Goal: Information Seeking & Learning: Learn about a topic

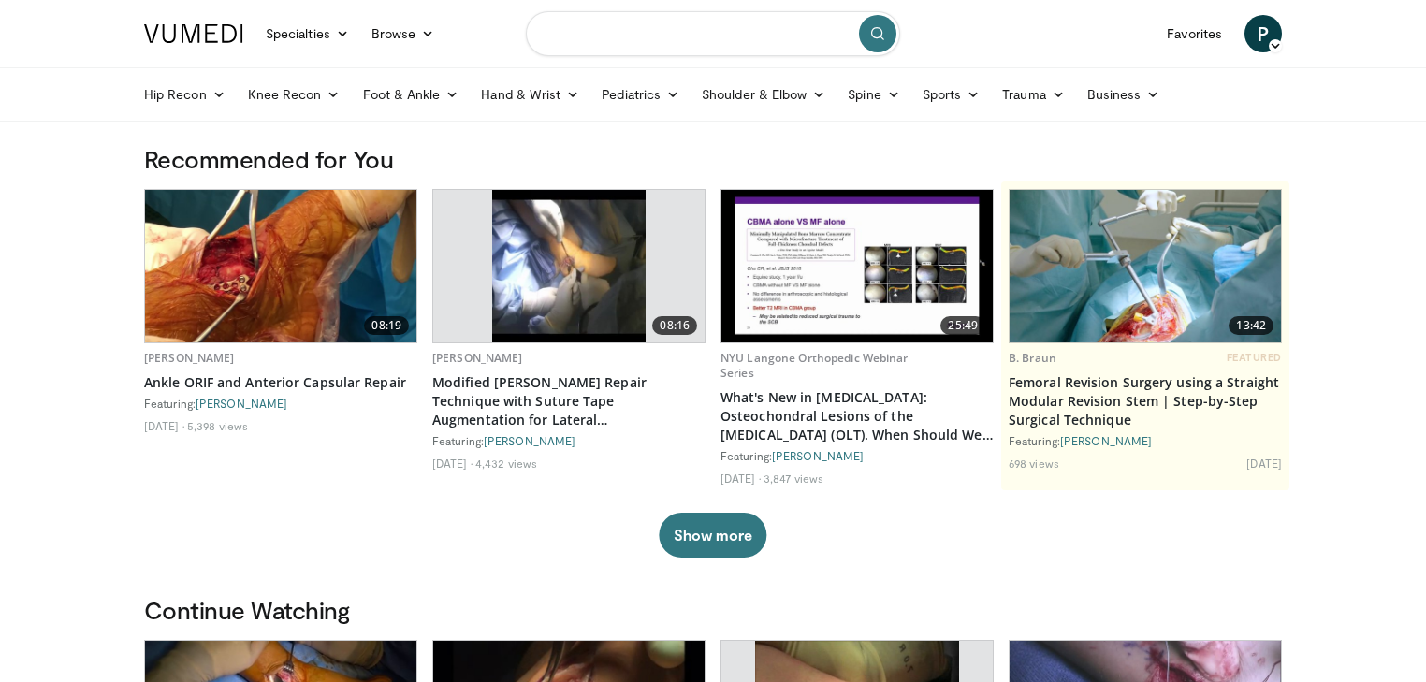
click at [639, 40] on input "Search topics, interventions" at bounding box center [713, 33] width 374 height 45
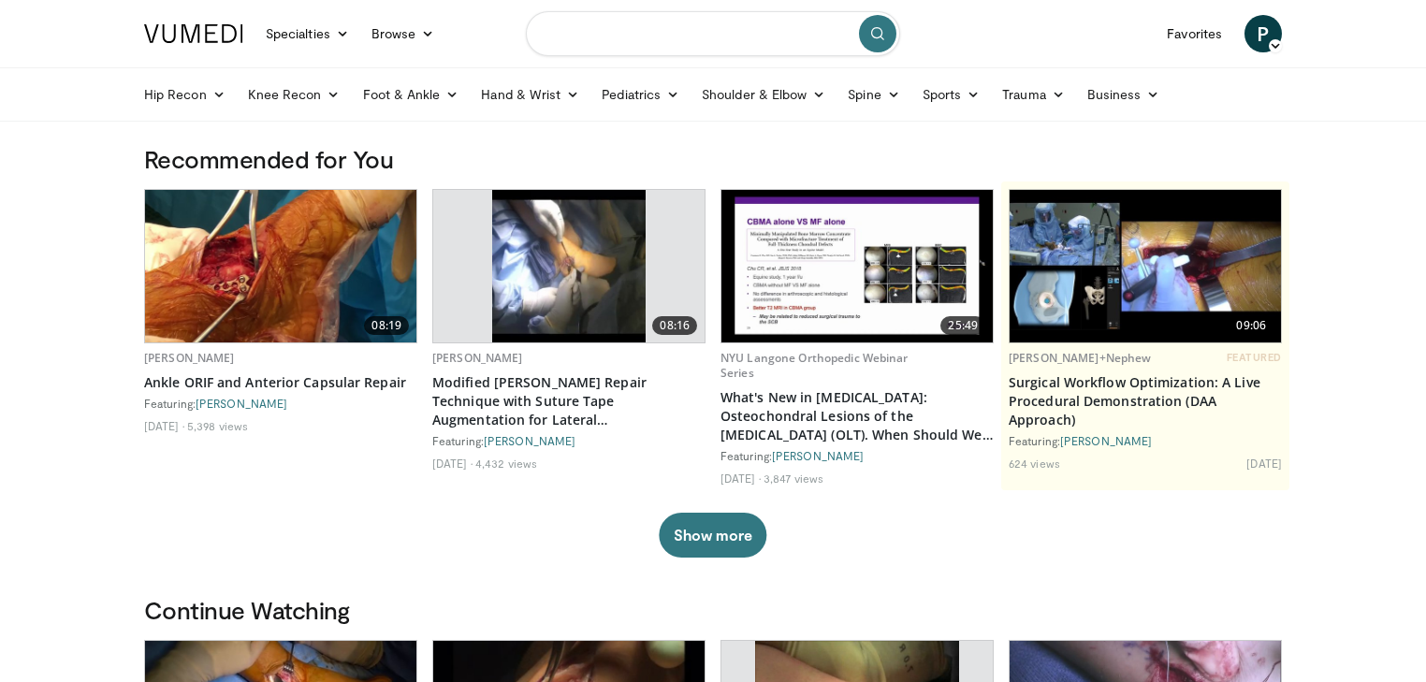
click at [645, 46] on input "Search topics, interventions" at bounding box center [713, 33] width 374 height 45
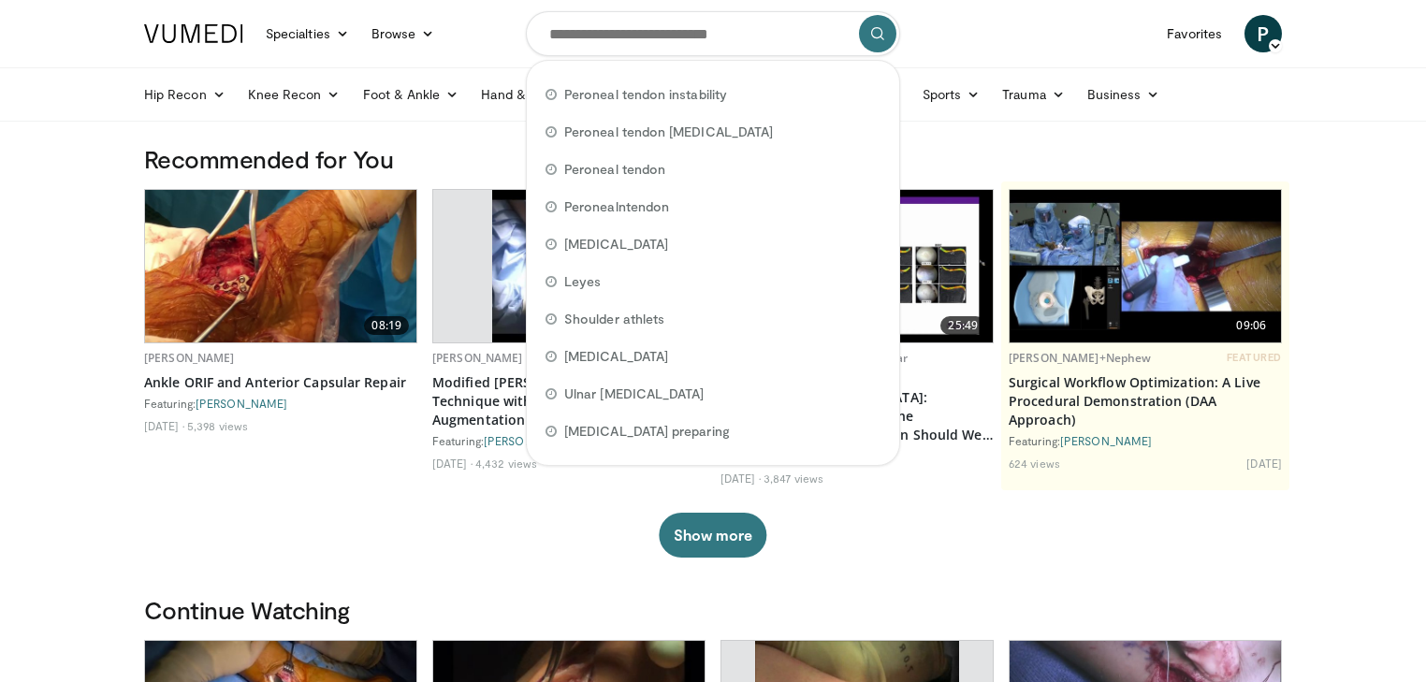
drag, startPoint x: 645, startPoint y: 46, endPoint x: 629, endPoint y: 94, distance: 50.3
click at [629, 94] on span "Peroneal tendon instability" at bounding box center [645, 94] width 163 height 19
type input "**********"
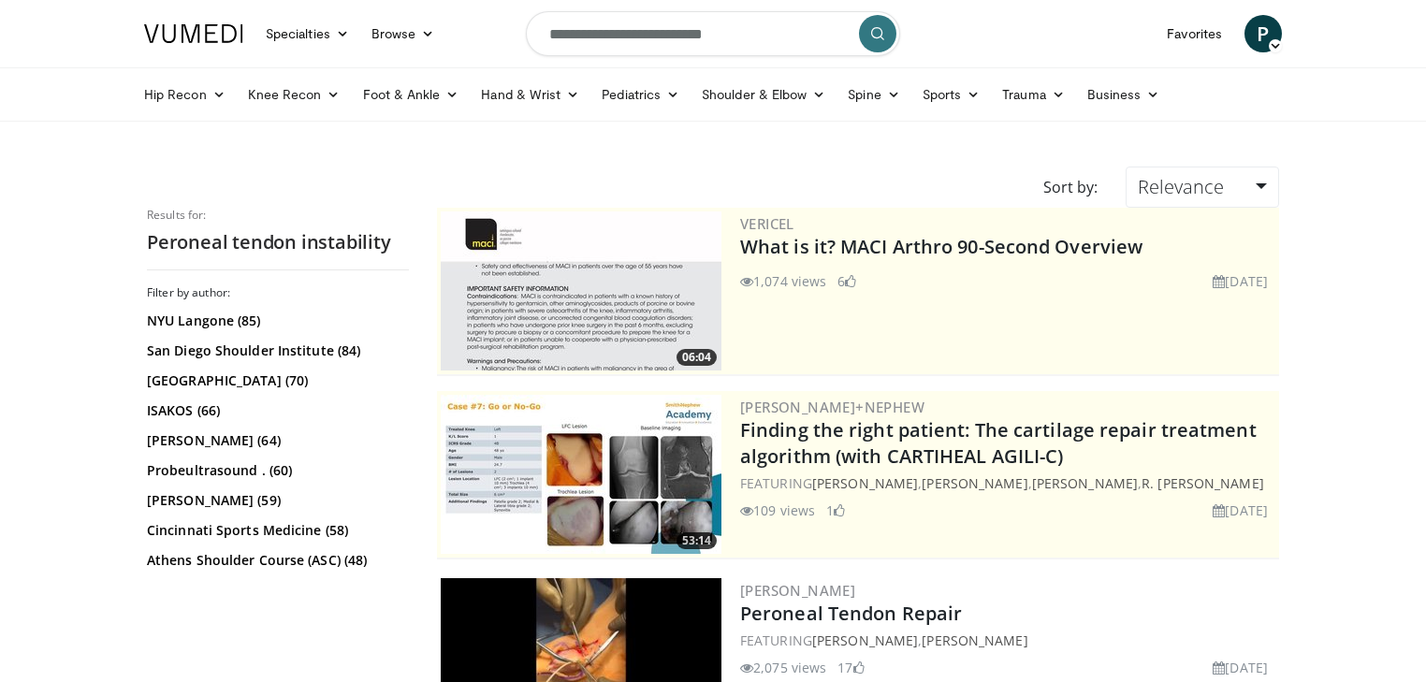
click at [834, 38] on form "**********" at bounding box center [713, 33] width 374 height 67
click at [834, 38] on icon "button" at bounding box center [836, 33] width 15 height 15
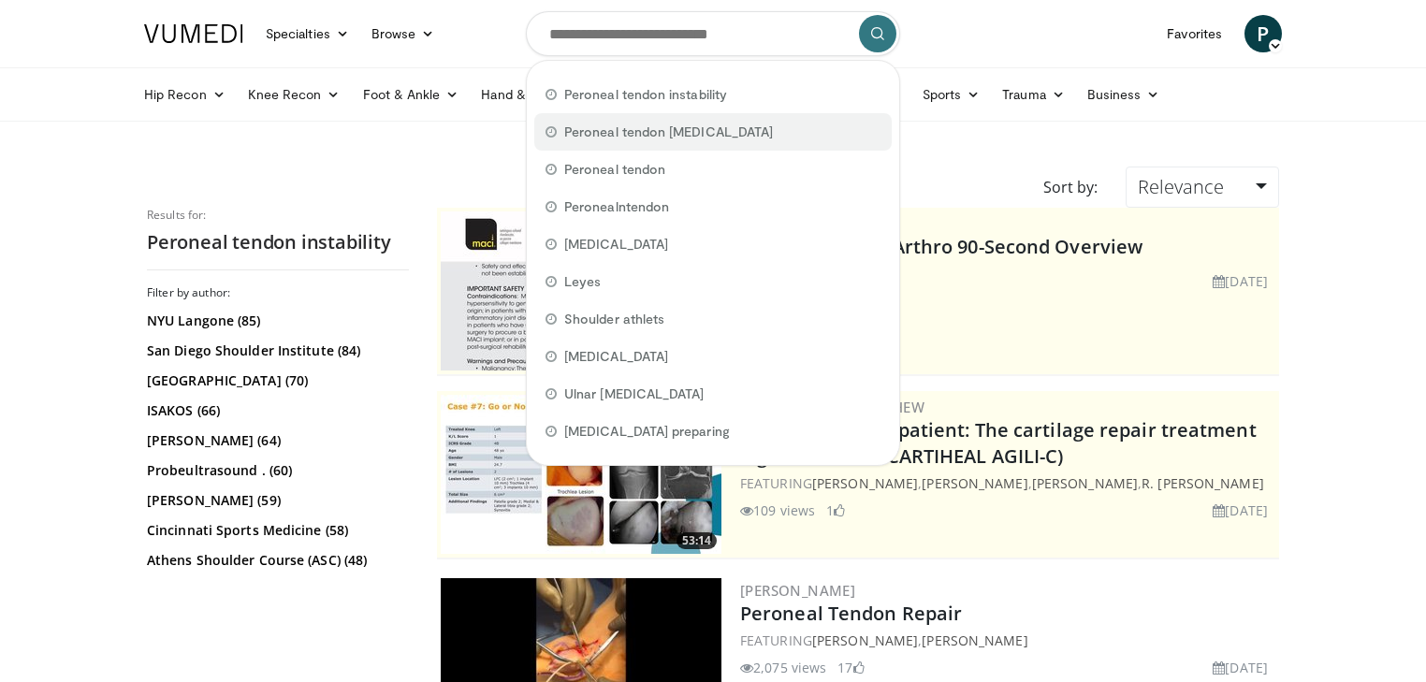
drag, startPoint x: 810, startPoint y: 97, endPoint x: 672, endPoint y: 125, distance: 141.3
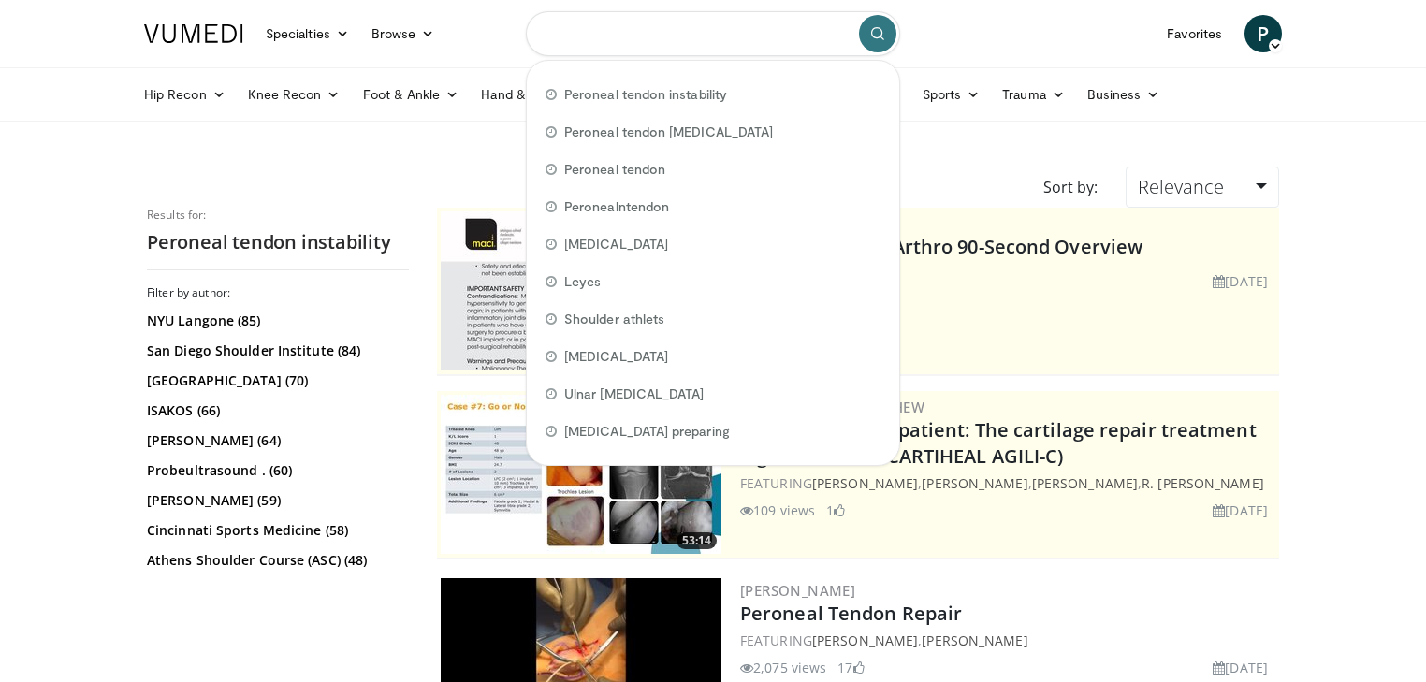
drag, startPoint x: 672, startPoint y: 125, endPoint x: 741, endPoint y: 33, distance: 115.7
click at [741, 33] on input "Search topics, interventions" at bounding box center [713, 33] width 374 height 45
drag, startPoint x: 553, startPoint y: 91, endPoint x: 601, endPoint y: 30, distance: 77.3
click at [601, 30] on input "Search topics, interventions" at bounding box center [713, 33] width 374 height 45
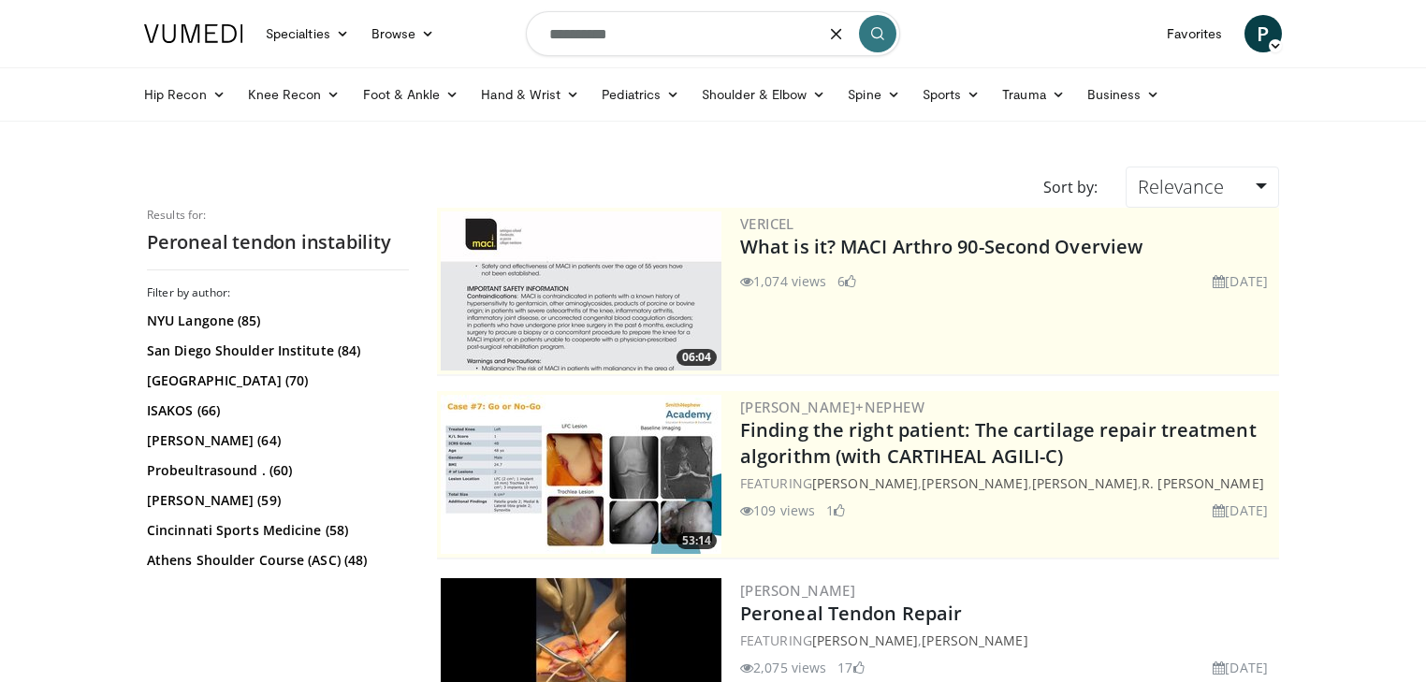
type input "**********"
click at [876, 37] on icon "submit" at bounding box center [877, 33] width 15 height 15
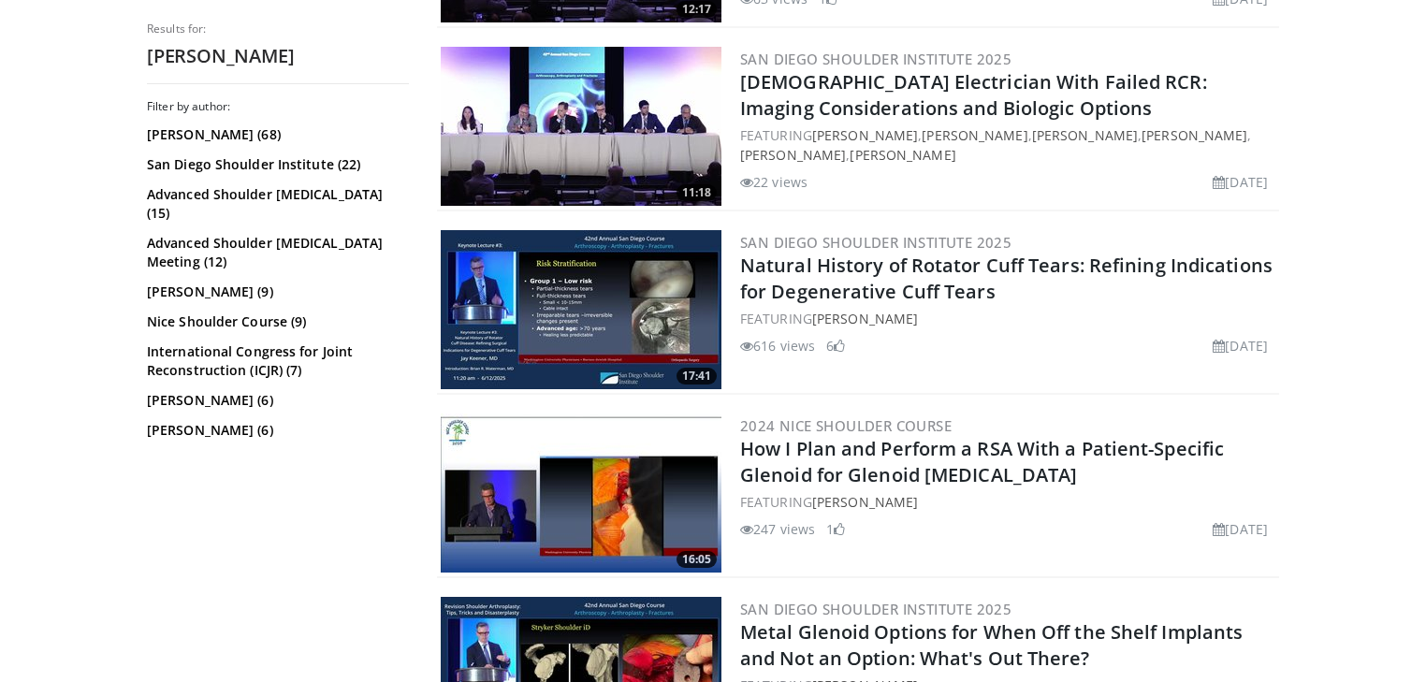
scroll to position [973, 0]
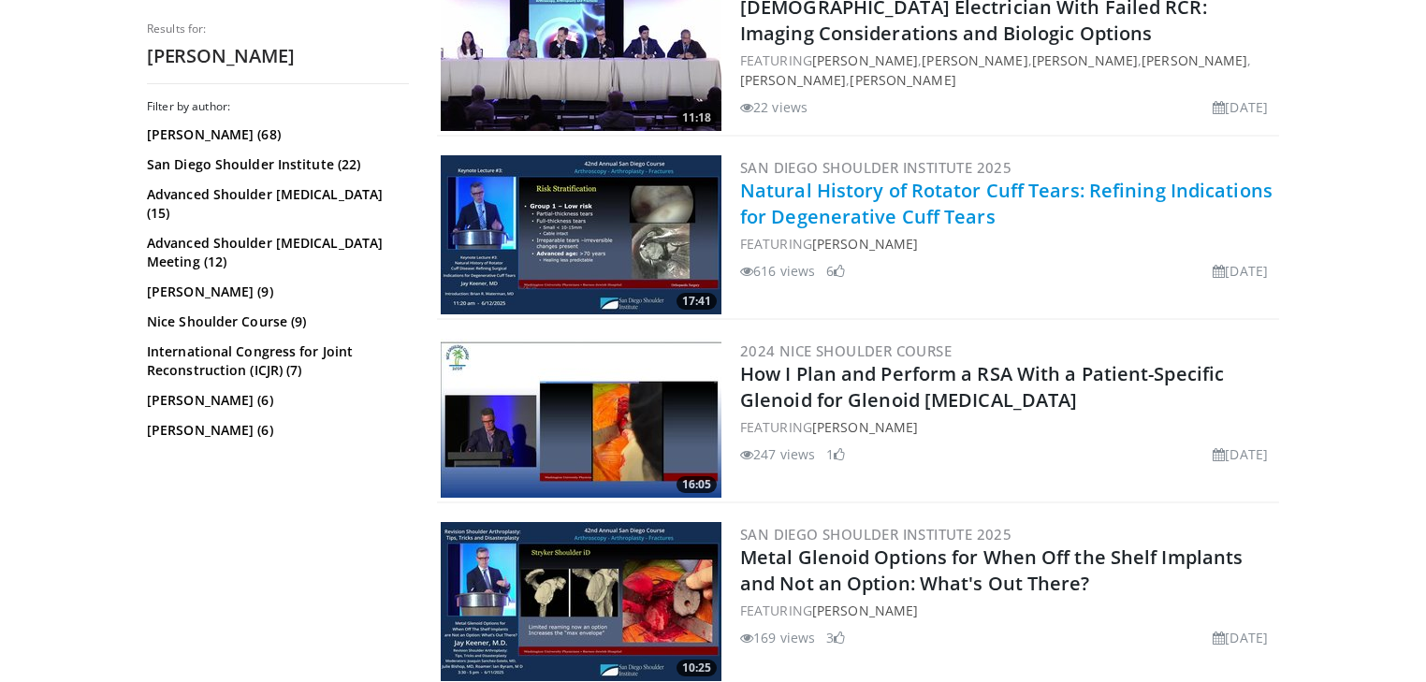
click at [910, 194] on link "Natural History of Rotator Cuff Tears: Refining Indications for Degenerative Cu…" at bounding box center [1006, 203] width 532 height 51
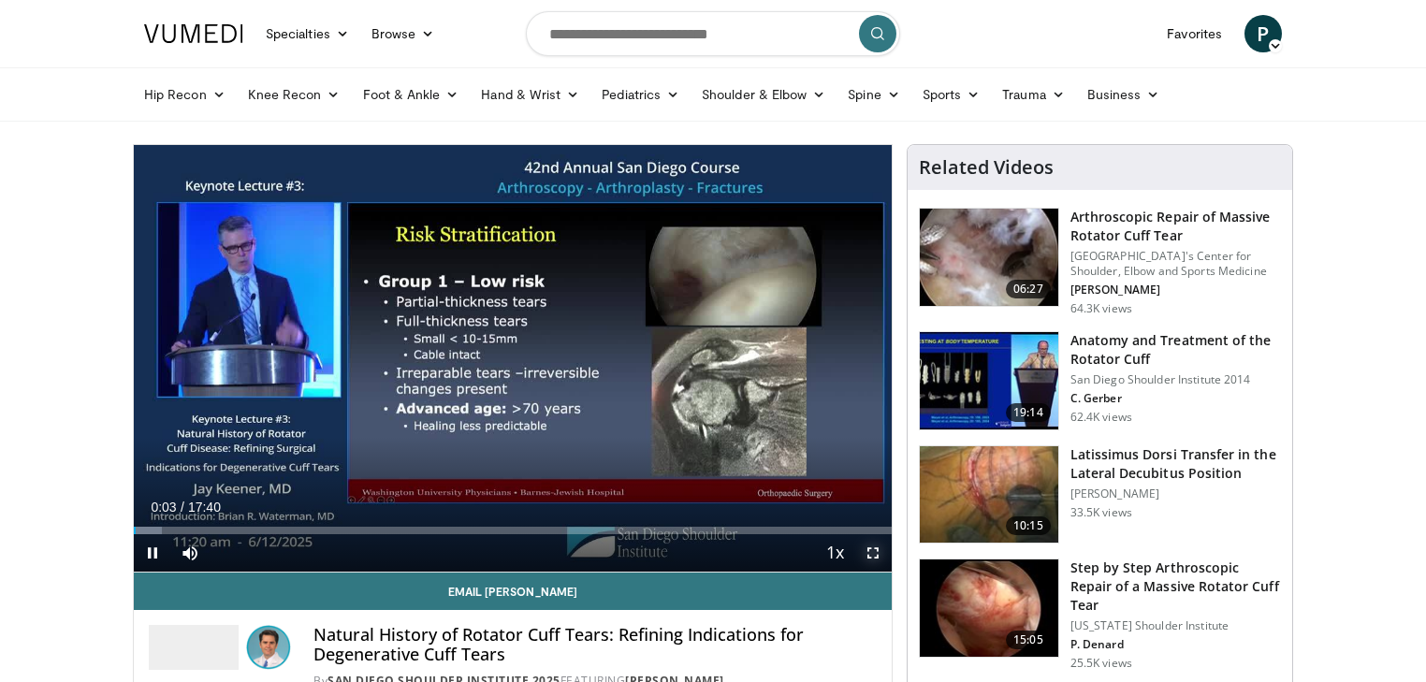
click at [872, 552] on span "Video Player" at bounding box center [872, 552] width 37 height 37
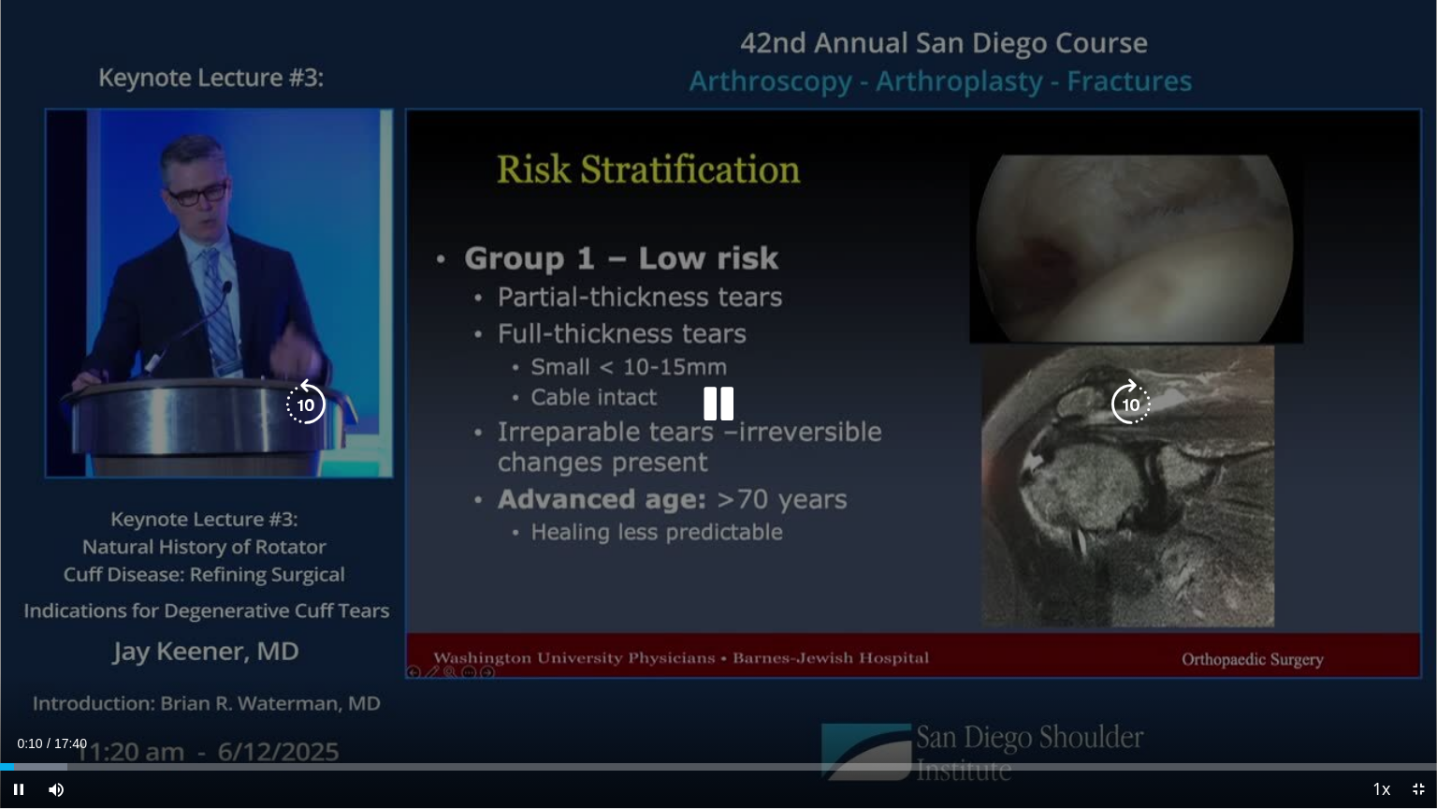
click at [707, 399] on icon "Video Player" at bounding box center [719, 404] width 52 height 52
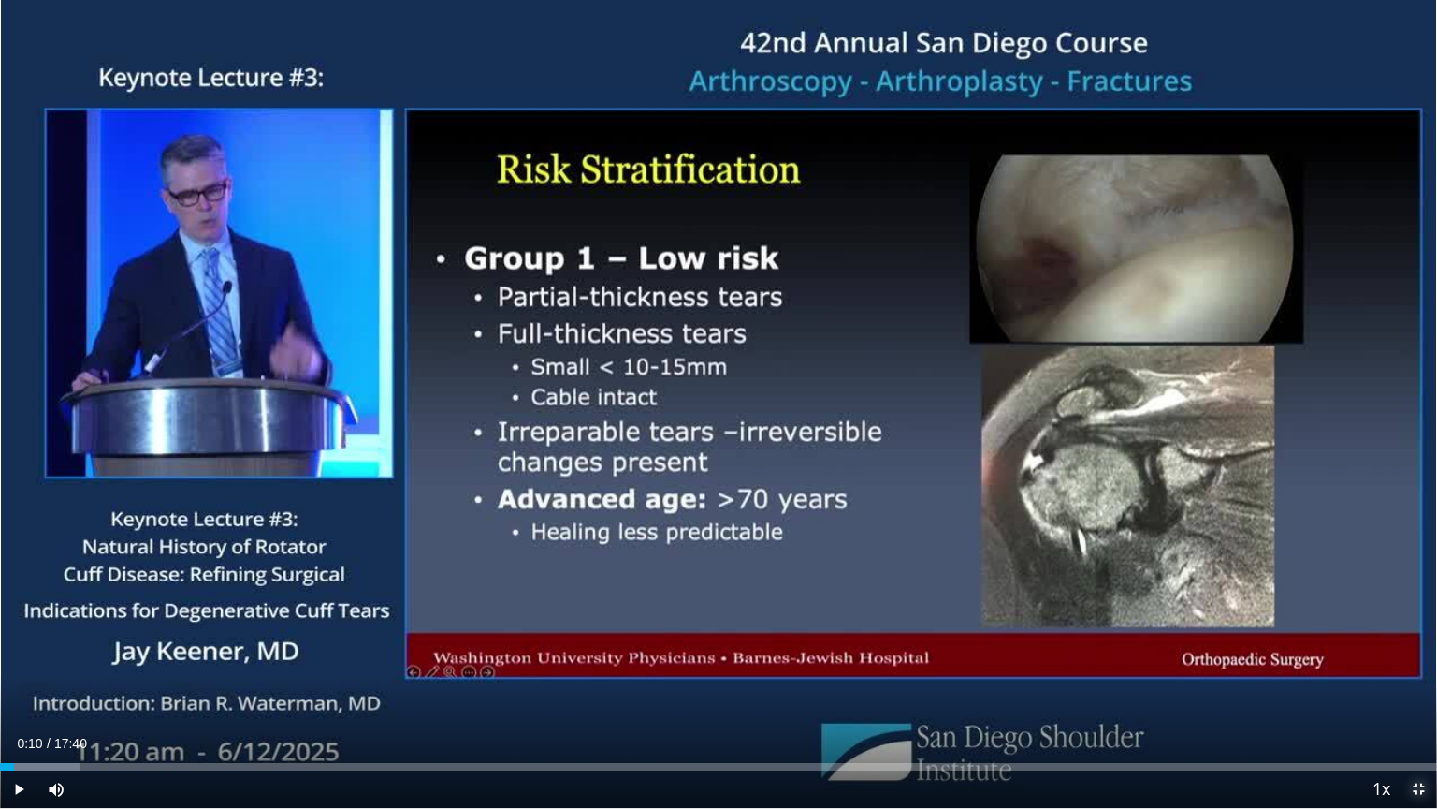
click at [1419, 681] on span "Video Player" at bounding box center [1418, 788] width 37 height 37
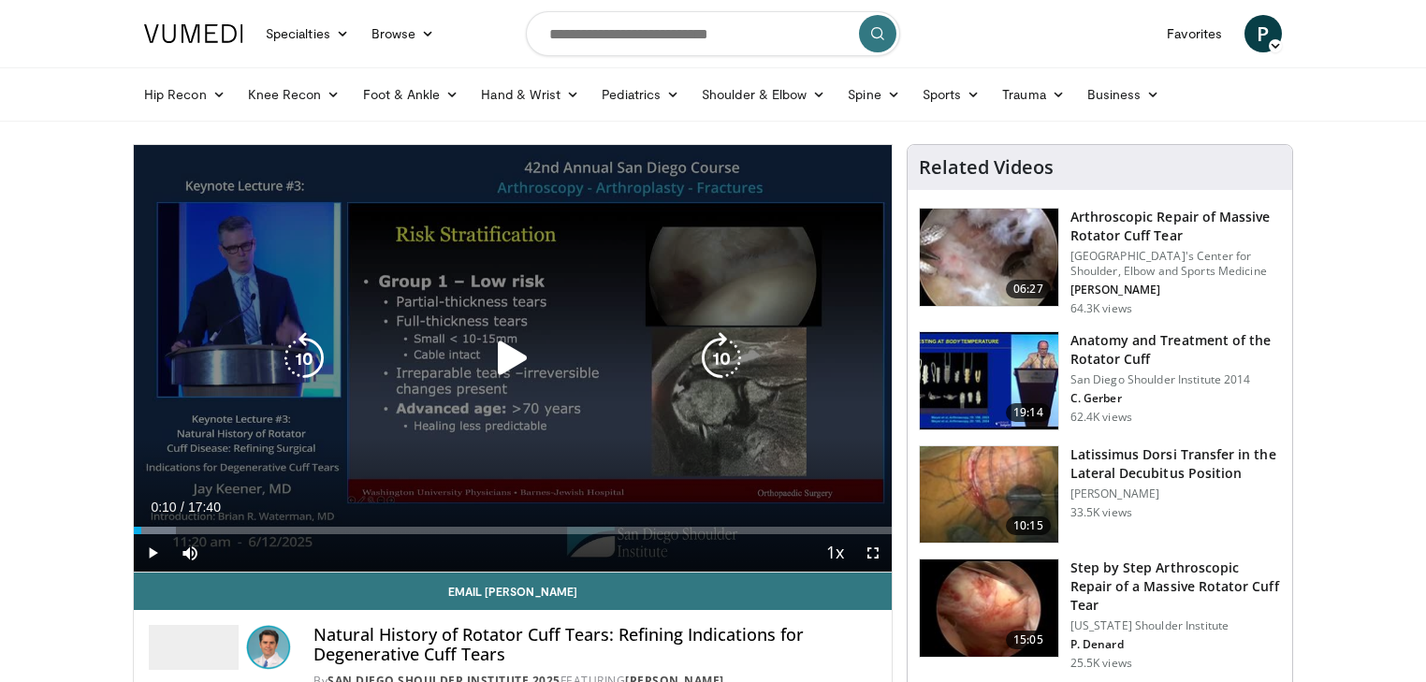
click at [502, 367] on icon "Video Player" at bounding box center [513, 358] width 52 height 52
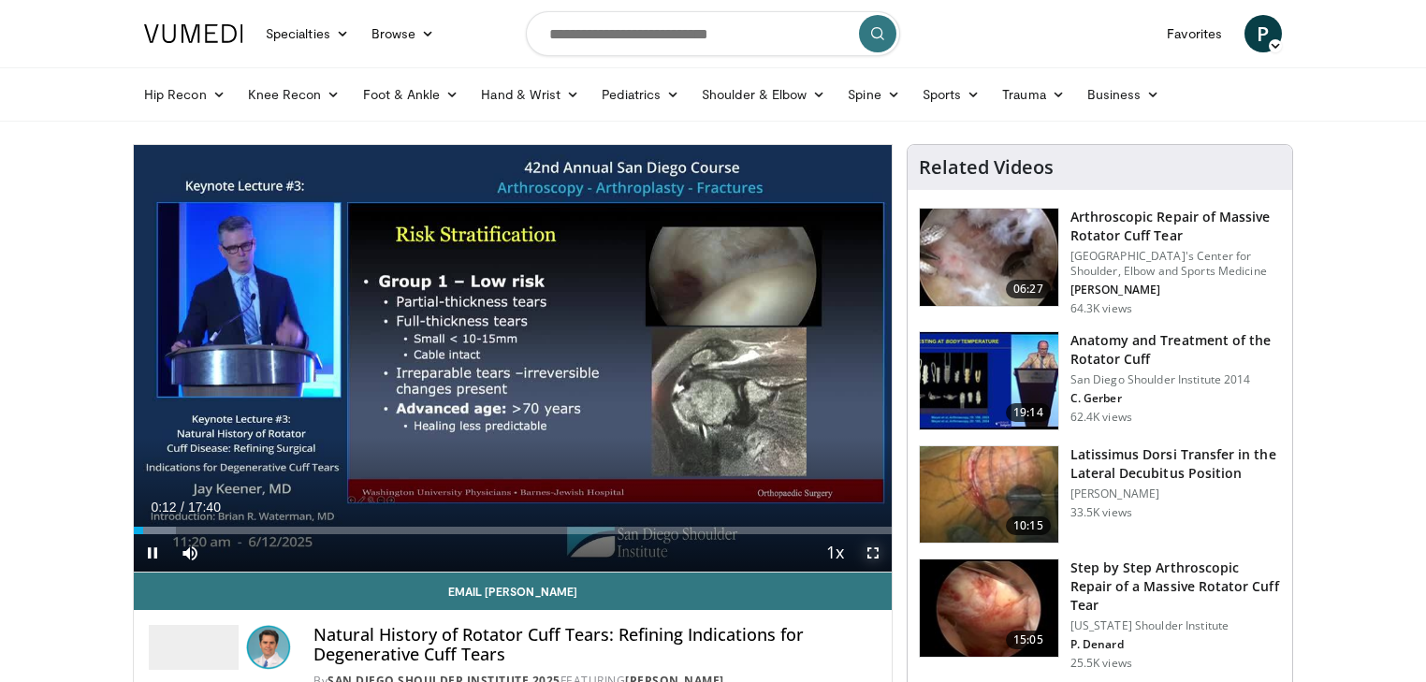
click at [879, 554] on span "Video Player" at bounding box center [872, 552] width 37 height 37
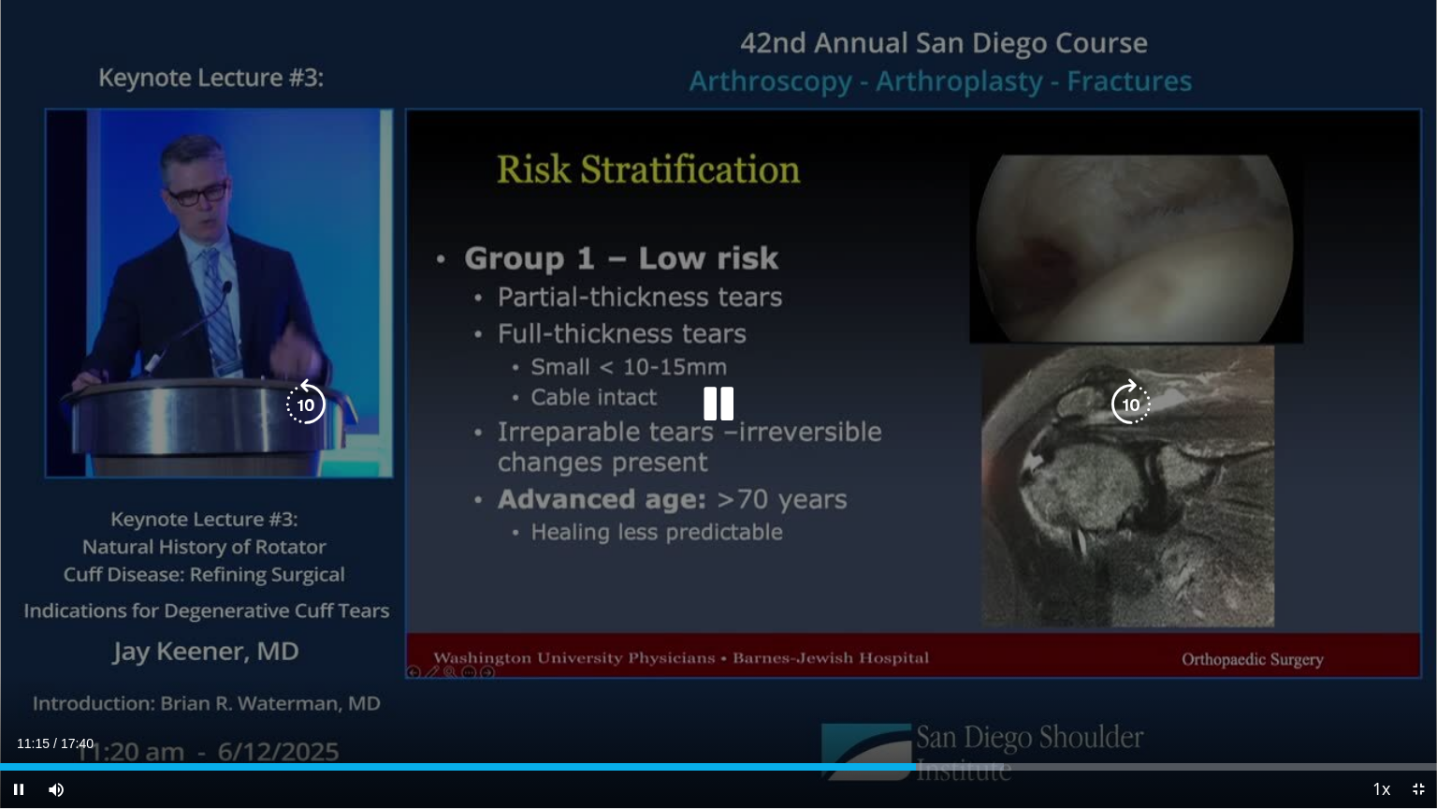
click at [1127, 398] on icon "Video Player" at bounding box center [1131, 404] width 52 height 52
click at [1132, 412] on icon "Video Player" at bounding box center [1131, 404] width 52 height 52
click at [1134, 406] on icon "Video Player" at bounding box center [1131, 404] width 52 height 52
click at [1122, 401] on icon "Video Player" at bounding box center [1131, 404] width 52 height 52
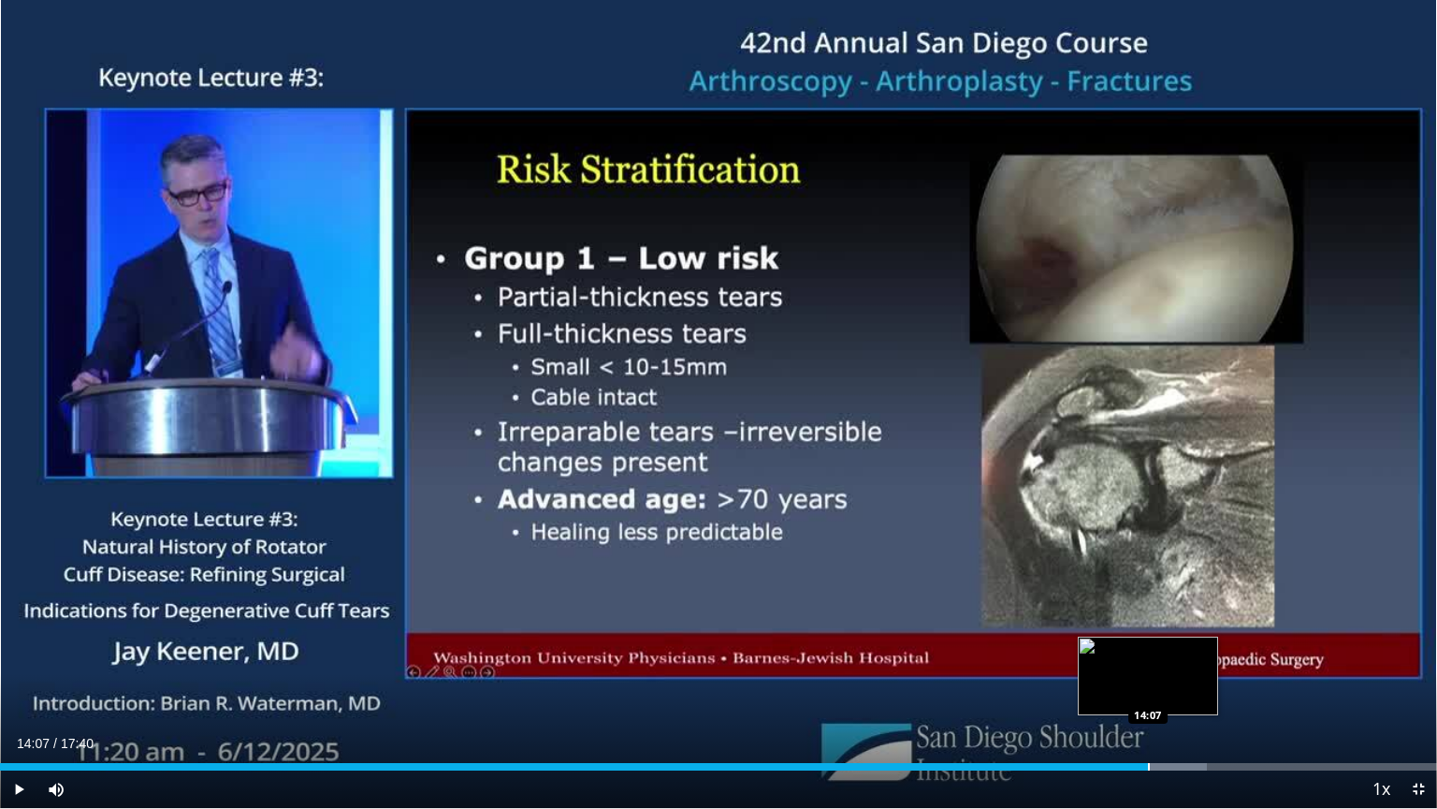
click at [1148, 681] on div "Progress Bar" at bounding box center [1149, 766] width 2 height 7
click at [1179, 681] on div "Progress Bar" at bounding box center [1180, 766] width 2 height 7
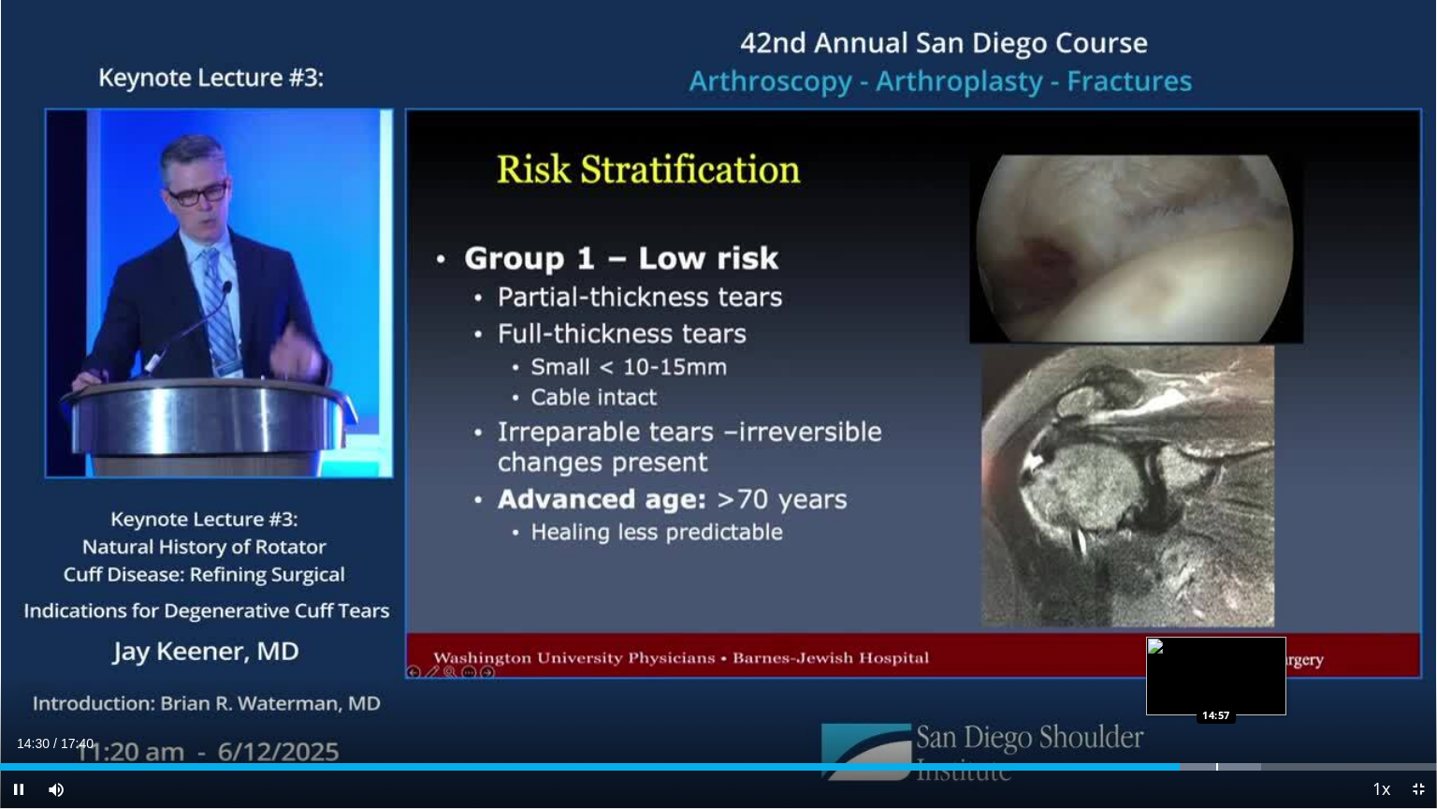
click at [1217, 681] on div "Progress Bar" at bounding box center [1218, 766] width 2 height 7
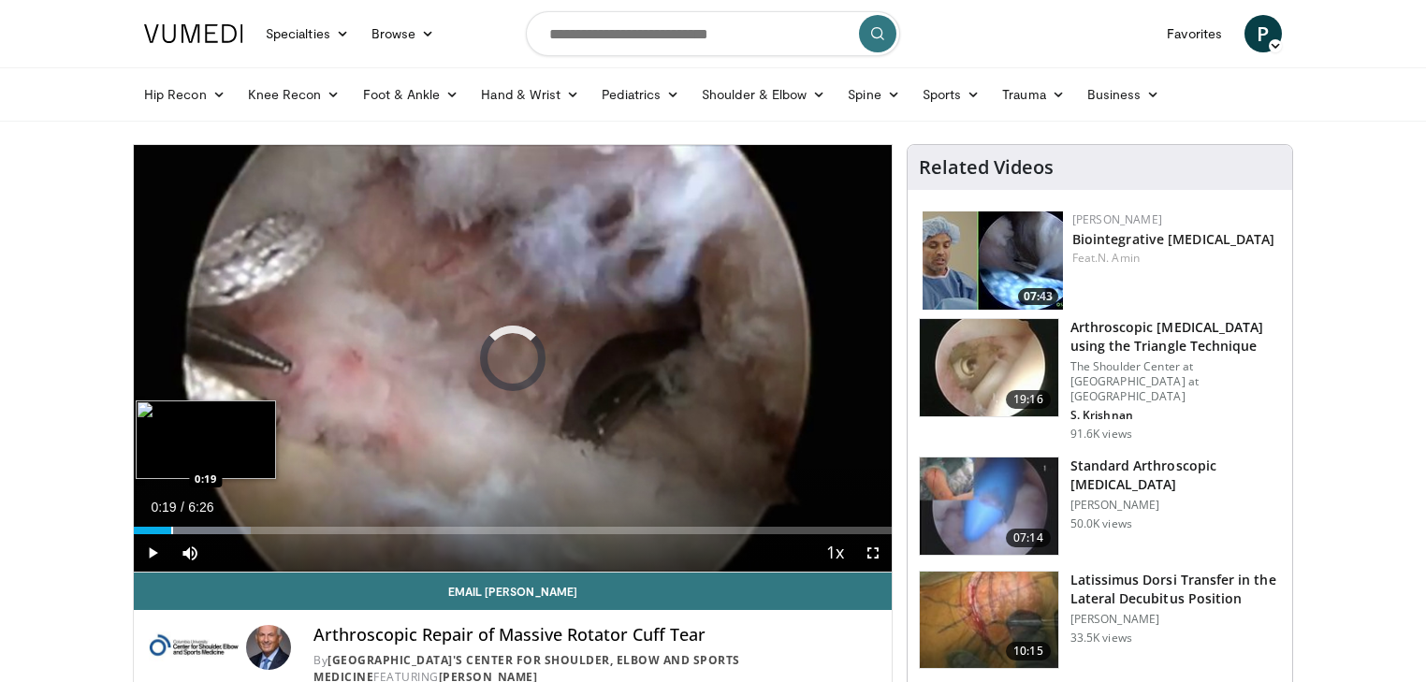
click at [171, 527] on div "Progress Bar" at bounding box center [172, 530] width 2 height 7
click at [202, 528] on div "Progress Bar" at bounding box center [203, 530] width 2 height 7
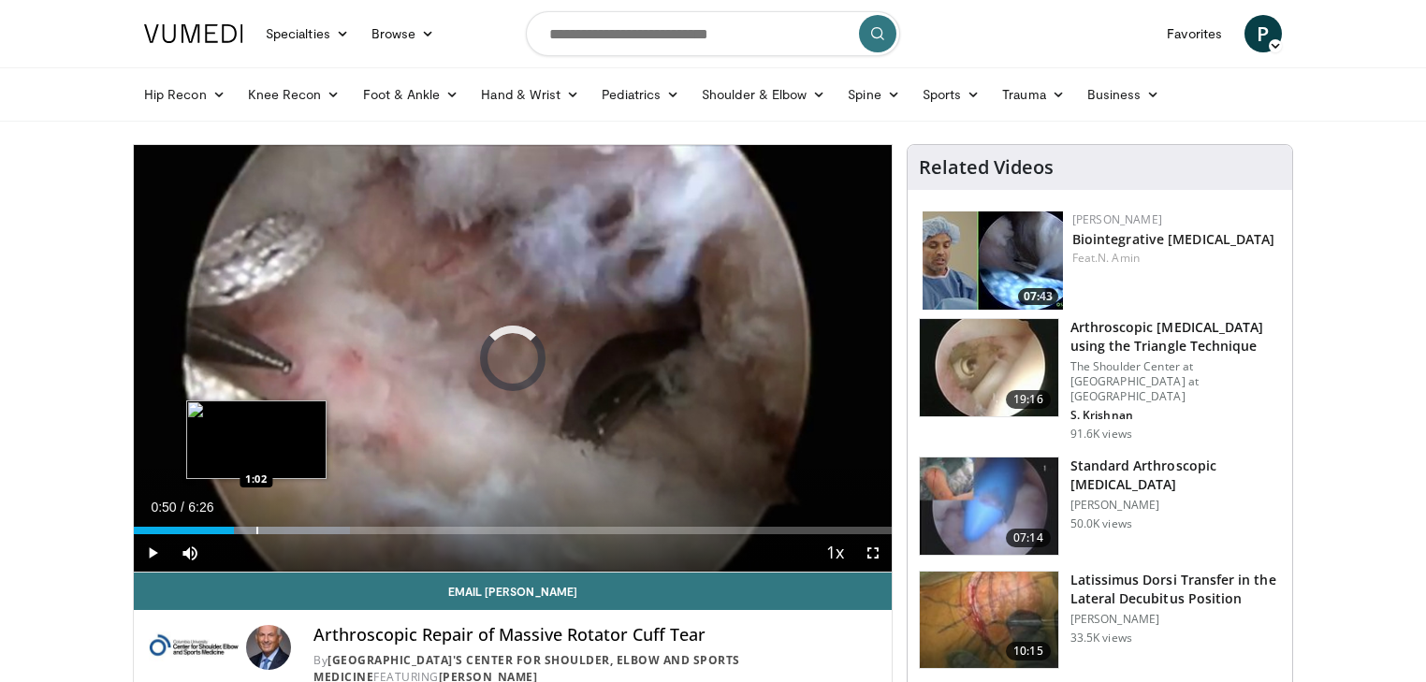
click at [257, 532] on div "Progress Bar" at bounding box center [257, 530] width 2 height 7
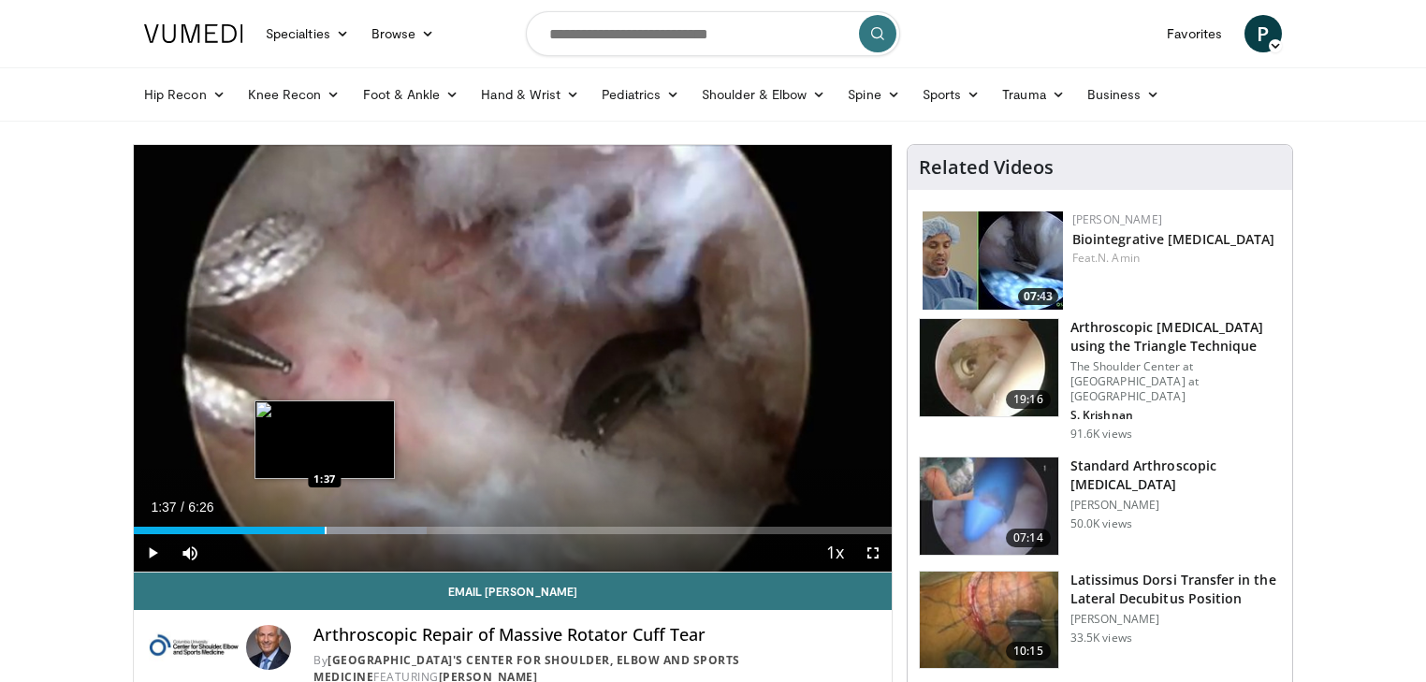
click at [324, 525] on div "Loaded : 38.72% 1:21 1:37" at bounding box center [513, 526] width 758 height 18
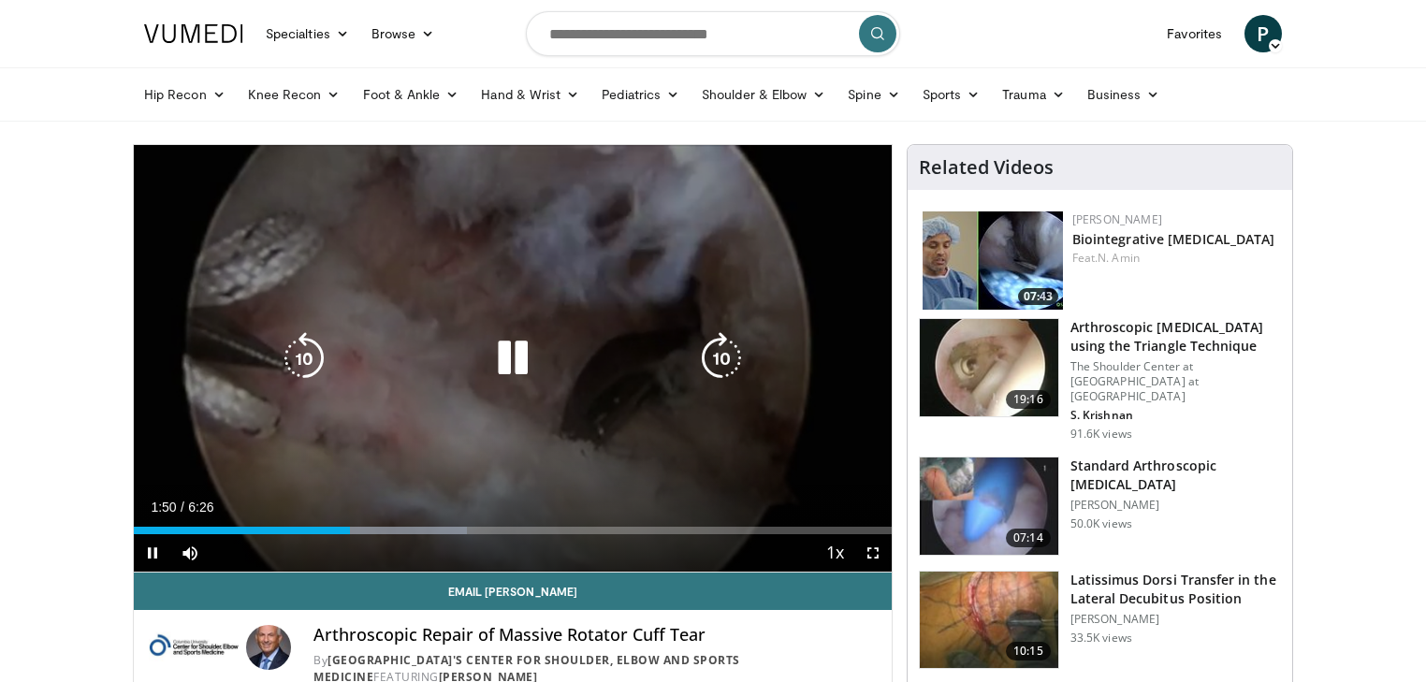
click at [505, 367] on icon "Video Player" at bounding box center [513, 358] width 52 height 52
click at [499, 360] on icon "Video Player" at bounding box center [513, 358] width 52 height 52
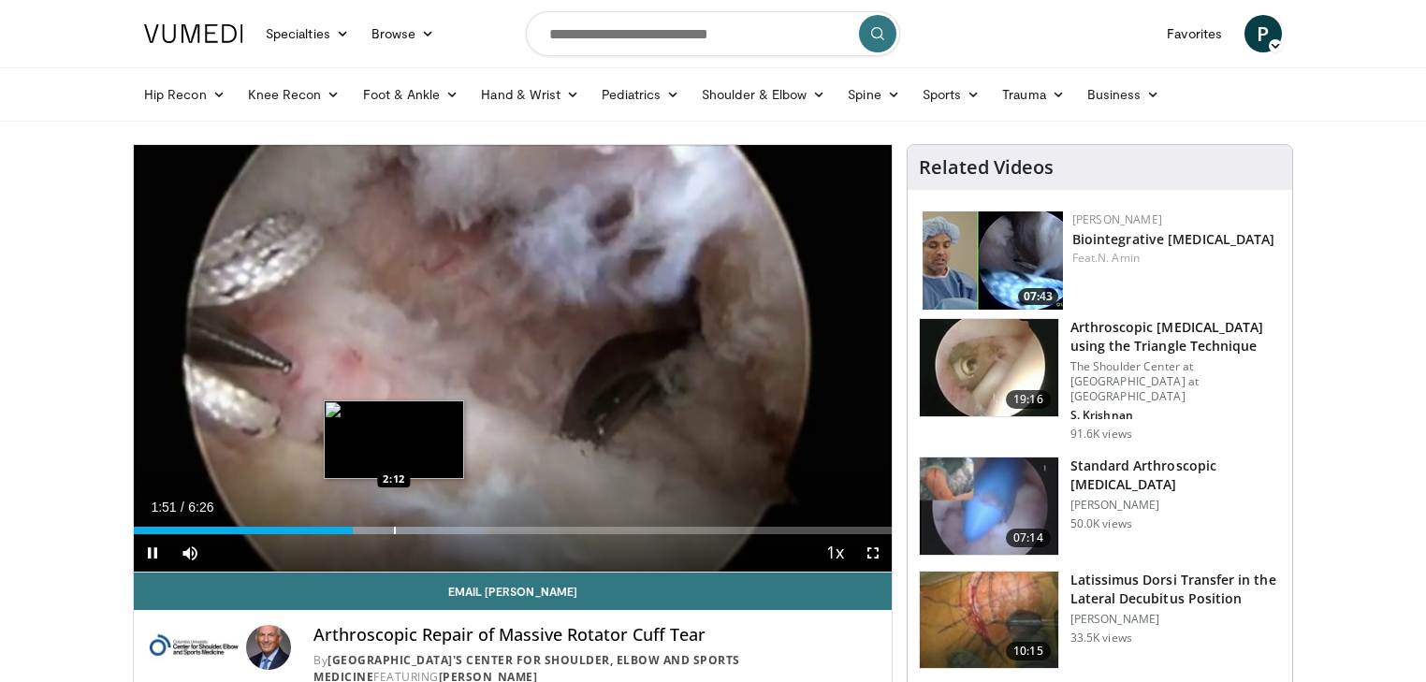
click at [393, 524] on div "Loaded : 46.46% 1:51 2:12" at bounding box center [513, 526] width 758 height 18
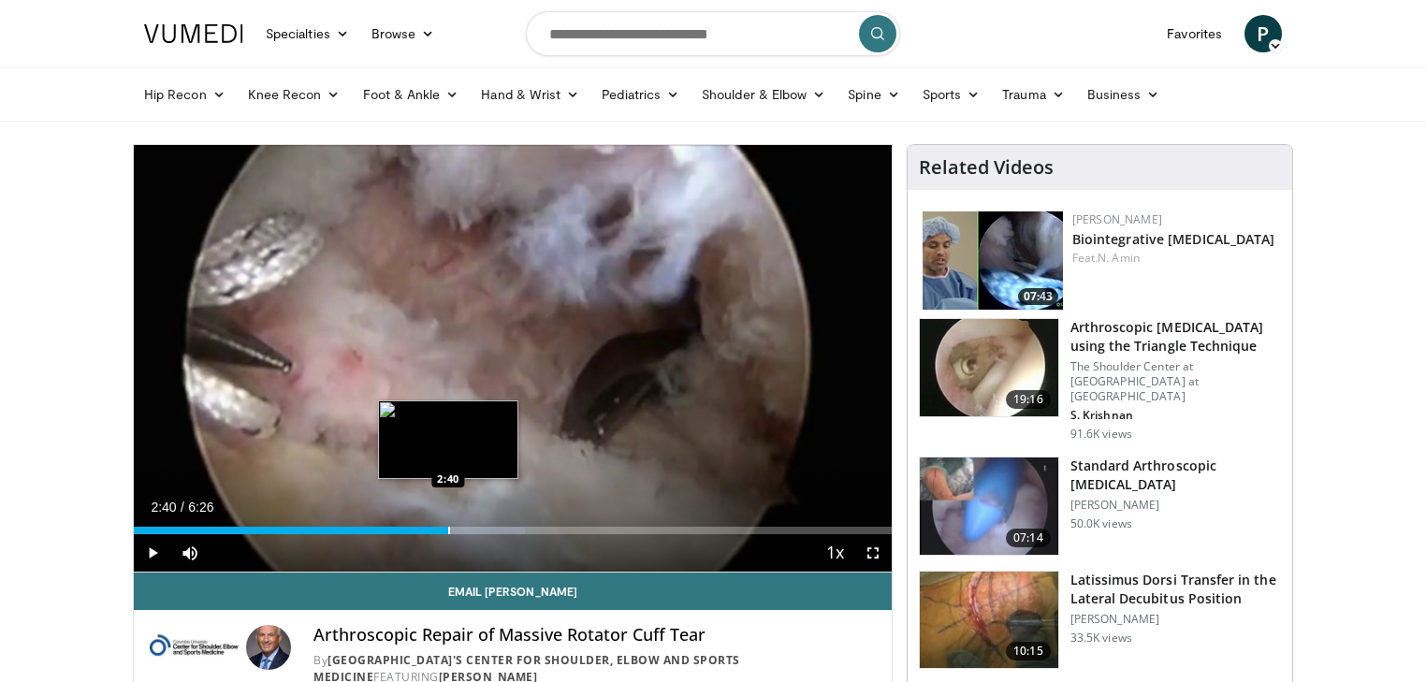
click at [448, 532] on div "Progress Bar" at bounding box center [449, 530] width 2 height 7
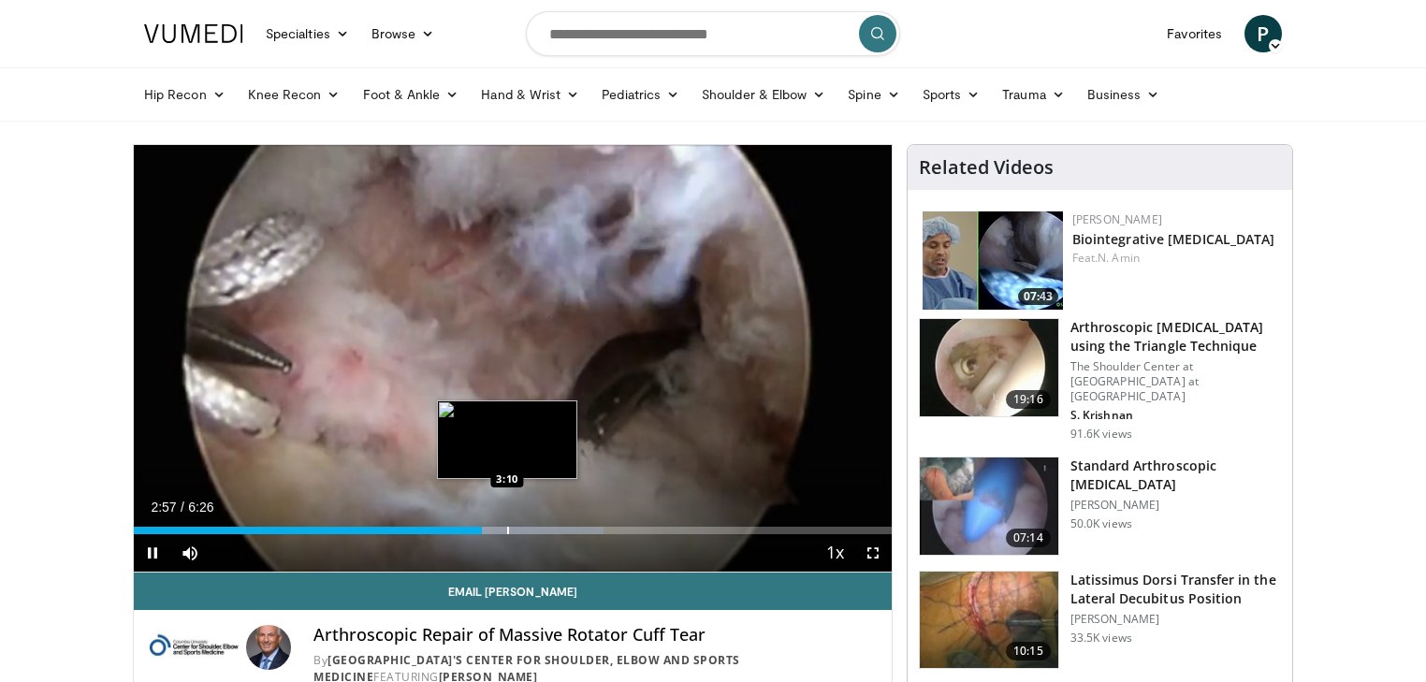
click at [507, 527] on div "Progress Bar" at bounding box center [508, 530] width 2 height 7
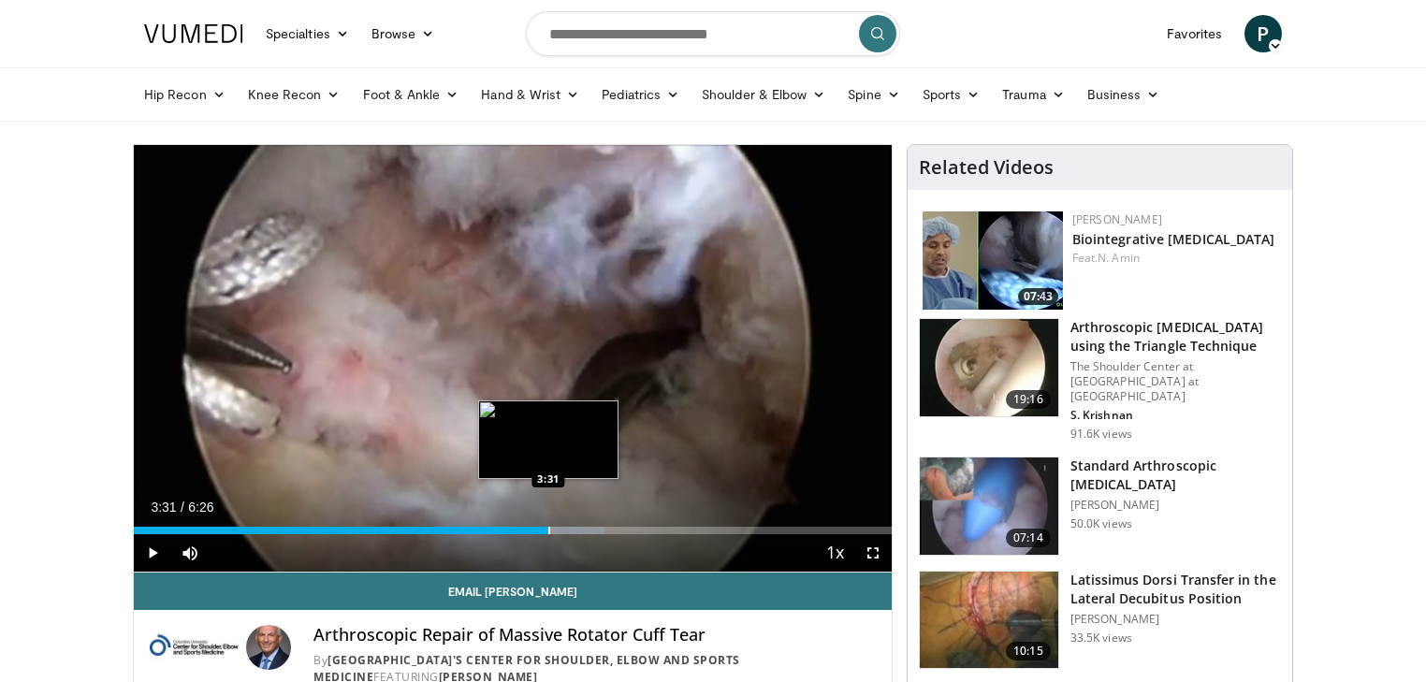
click at [547, 524] on div "Loaded : 62.13% 3:11 3:31" at bounding box center [513, 526] width 758 height 18
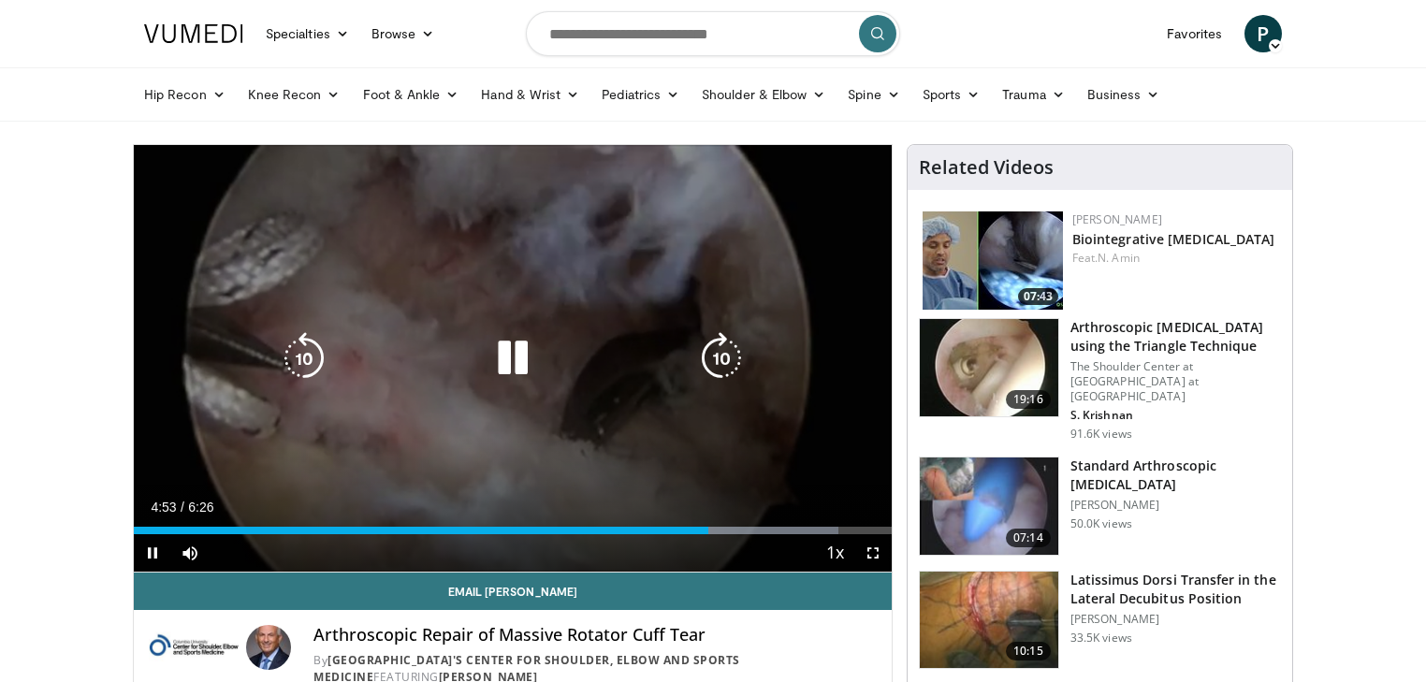
click at [520, 349] on icon "Video Player" at bounding box center [513, 358] width 52 height 52
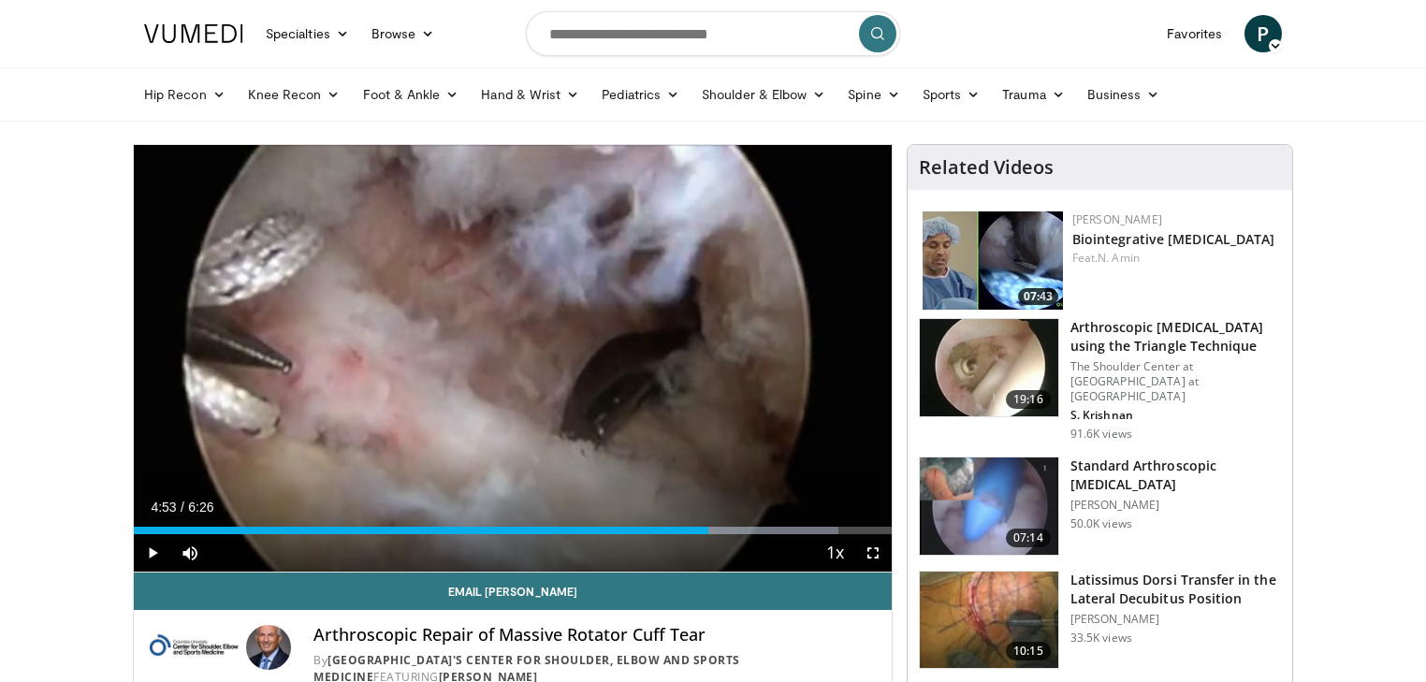
click at [1269, 36] on span "P" at bounding box center [1263, 33] width 37 height 37
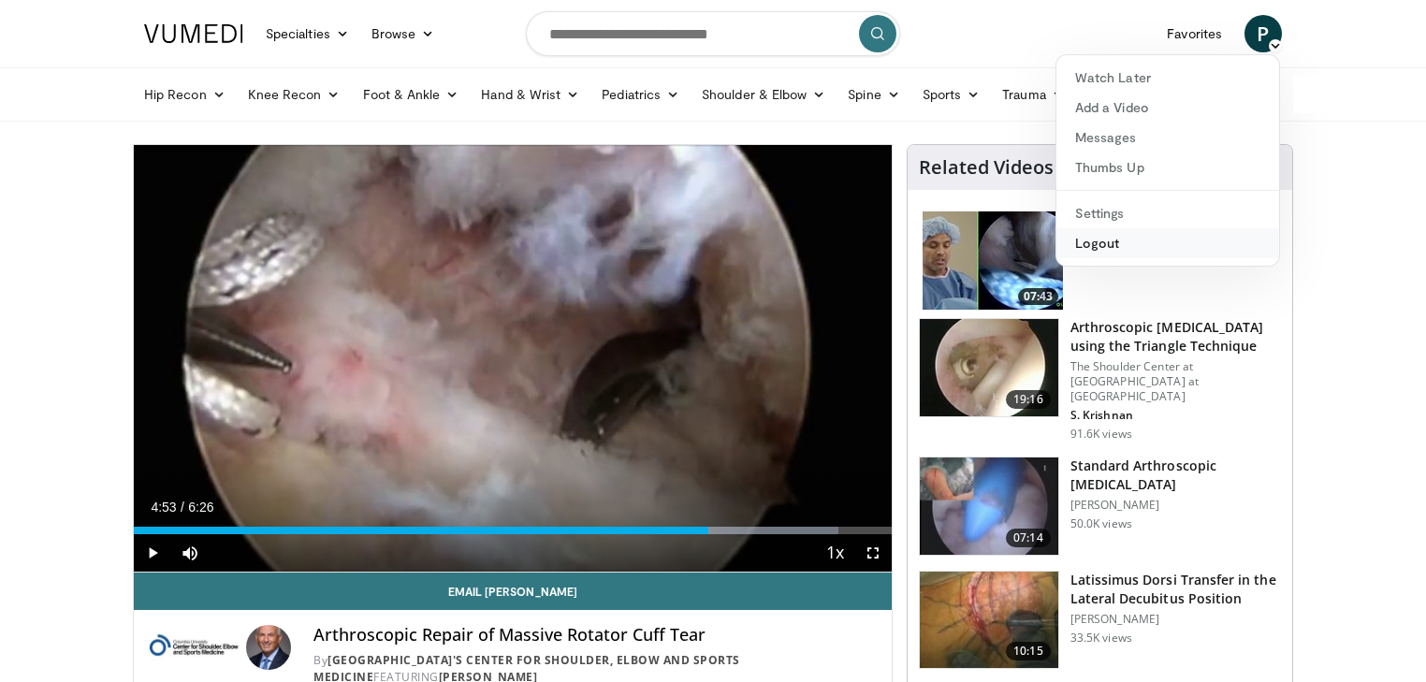
click at [1160, 245] on link "Logout" at bounding box center [1168, 243] width 223 height 30
